Goal: Task Accomplishment & Management: Use online tool/utility

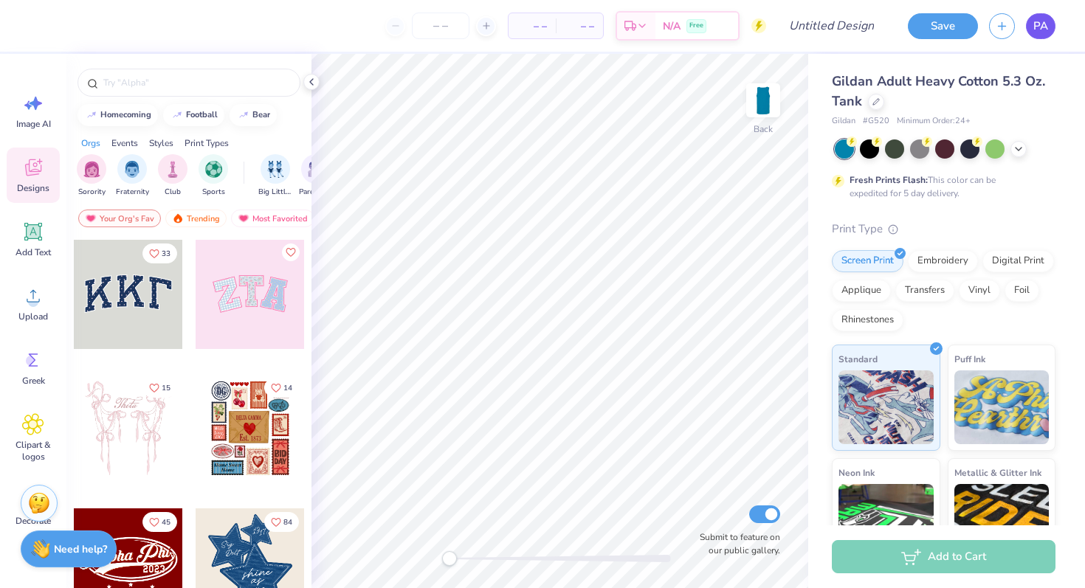
click at [1043, 24] on span "PA" at bounding box center [1040, 26] width 15 height 17
click at [1040, 27] on span "PA" at bounding box center [1040, 26] width 15 height 17
click at [1048, 29] on link "PA" at bounding box center [1041, 26] width 30 height 26
click at [1039, 25] on span "PA" at bounding box center [1040, 26] width 15 height 17
click at [30, 235] on icon at bounding box center [34, 232] width 14 height 14
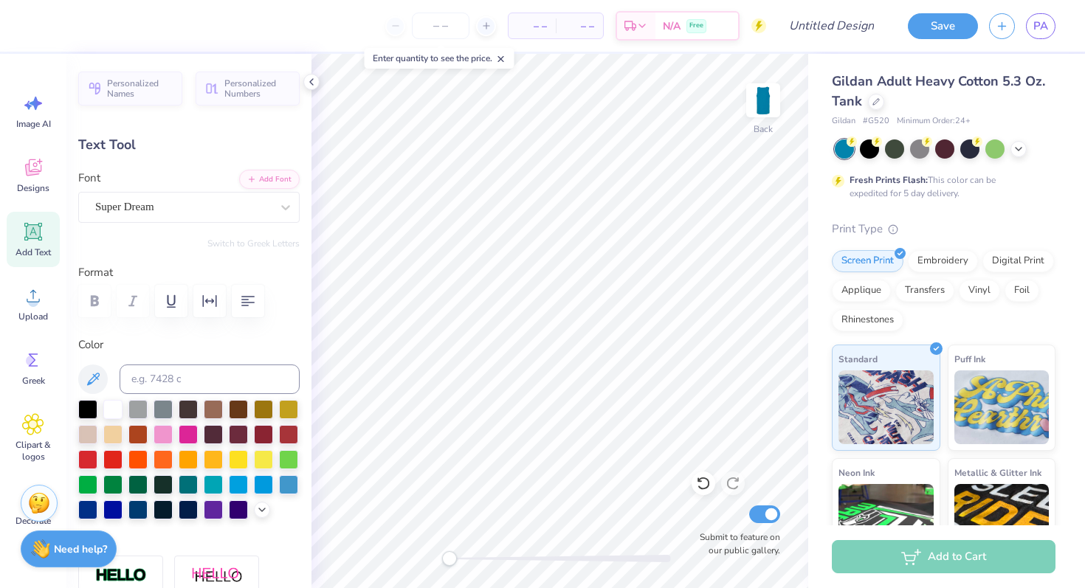
paste textarea "Archeological"
type textarea "Archeological"
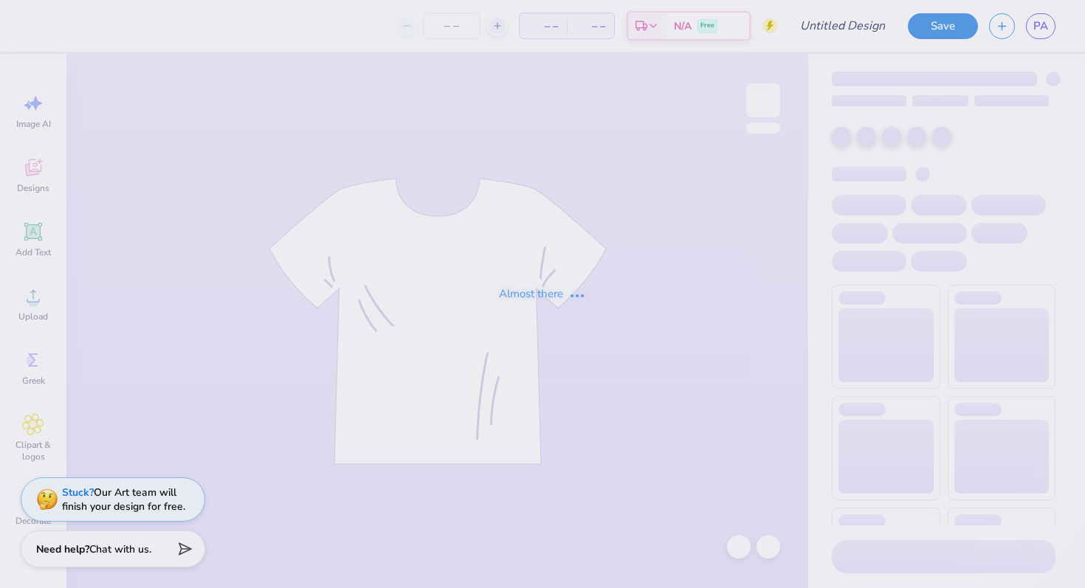
type input "SAE Parents weekend"
type input "50"
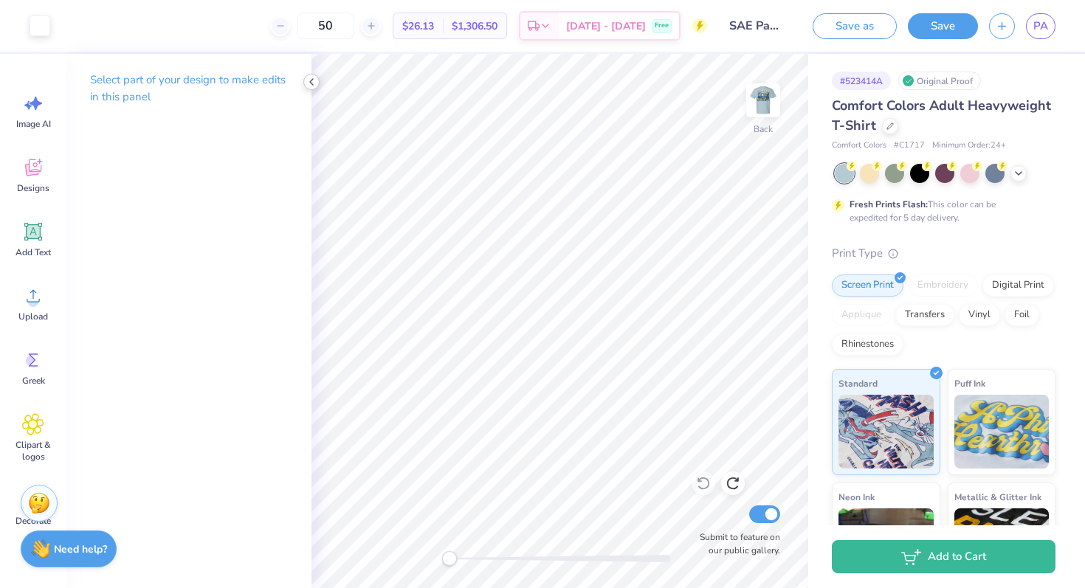
click at [316, 81] on icon at bounding box center [311, 82] width 12 height 12
